Goal: Information Seeking & Learning: Learn about a topic

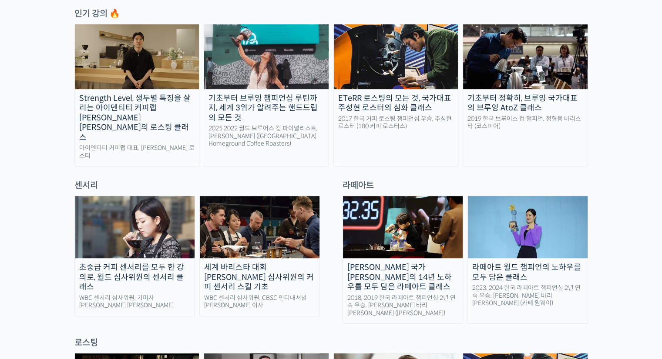
scroll to position [471, 0]
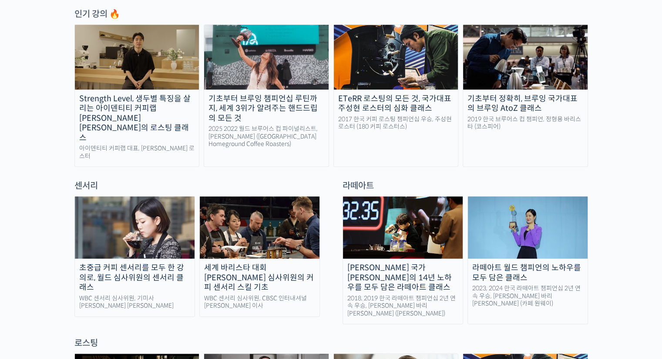
click at [286, 56] on img at bounding box center [266, 57] width 124 height 64
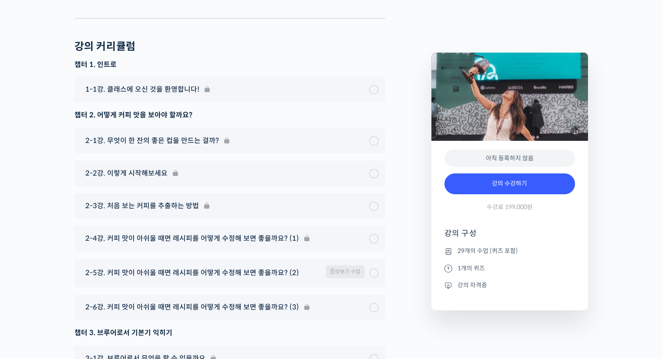
scroll to position [4296, 0]
click at [306, 265] on div "2-5강. 커피 맛이 아쉬울 때면 레시피를 어떻게 수정해 보면 좋을까요? (2) 맛보기 수업" at bounding box center [225, 272] width 288 height 15
click at [305, 265] on div "2-5강. 커피 맛이 아쉬울 때면 레시피를 어떻게 수정해 보면 좋을까요? (2) 맛보기 수업" at bounding box center [225, 272] width 288 height 15
